Goal: Task Accomplishment & Management: Manage account settings

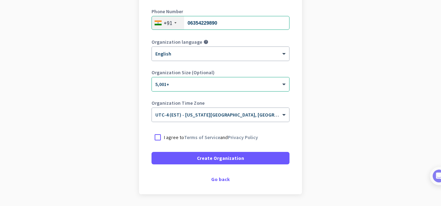
scroll to position [139, 0]
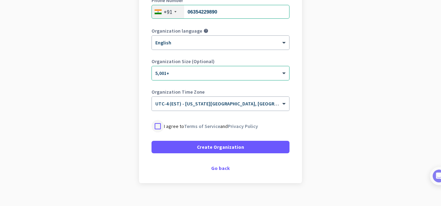
click at [153, 126] on div at bounding box center [157, 126] width 12 height 12
click at [282, 101] on span at bounding box center [284, 104] width 9 height 6
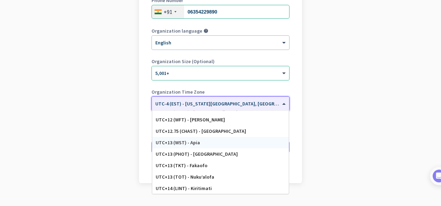
scroll to position [150, 0]
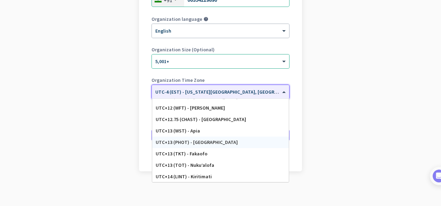
click at [329, 149] on app-onboarding-organization "Create Organization Note: You can always change this later, or support multiple…" at bounding box center [220, 56] width 441 height 300
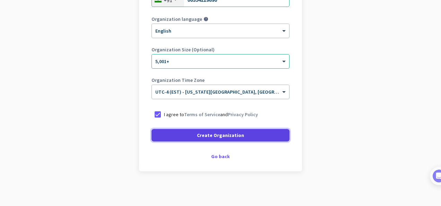
click at [213, 133] on span "Create Organization" at bounding box center [220, 135] width 47 height 7
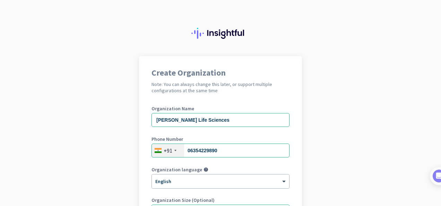
scroll to position [130, 0]
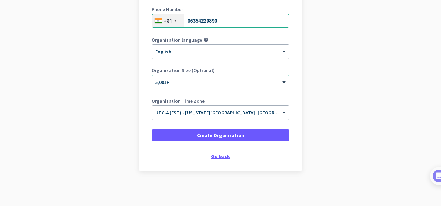
click at [219, 157] on div "Go back" at bounding box center [220, 156] width 138 height 5
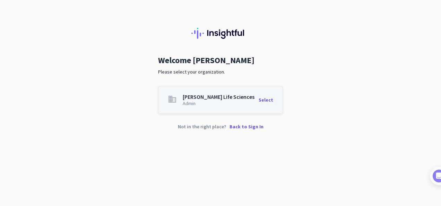
click at [225, 106] on app-organization-card "business [PERSON_NAME] Life Sciences Admin Select" at bounding box center [220, 100] width 125 height 28
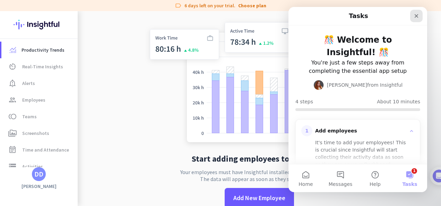
click at [416, 14] on icon "Close" at bounding box center [416, 16] width 6 height 6
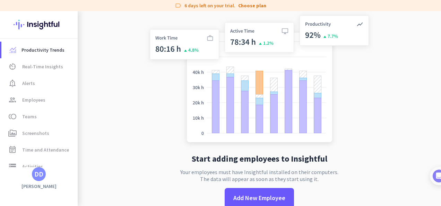
click at [37, 180] on div "DD" at bounding box center [39, 174] width 14 height 14
click at [60, 160] on span "Sign out" at bounding box center [76, 161] width 42 height 6
